Goal: Information Seeking & Learning: Learn about a topic

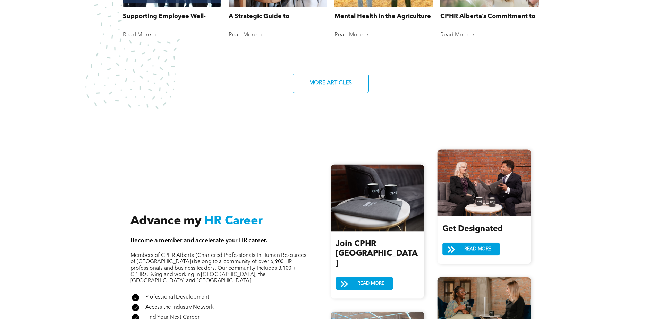
scroll to position [729, 0]
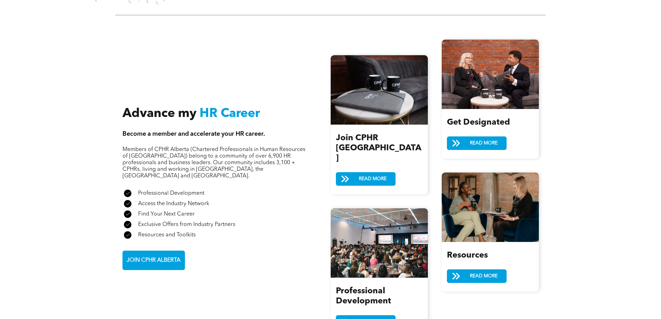
drag, startPoint x: 496, startPoint y: 138, endPoint x: 565, endPoint y: 147, distance: 69.3
click at [496, 138] on span "READ MORE" at bounding box center [483, 143] width 33 height 13
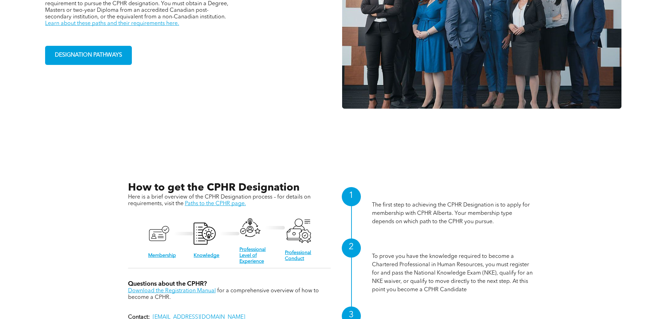
scroll to position [606, 0]
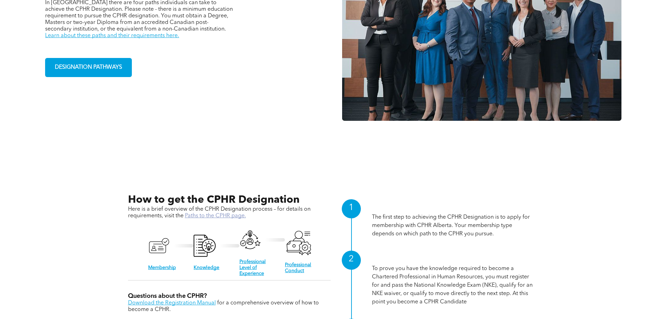
click at [231, 217] on link "Paths to the CPHR page." at bounding box center [215, 216] width 61 height 6
